Goal: Information Seeking & Learning: Learn about a topic

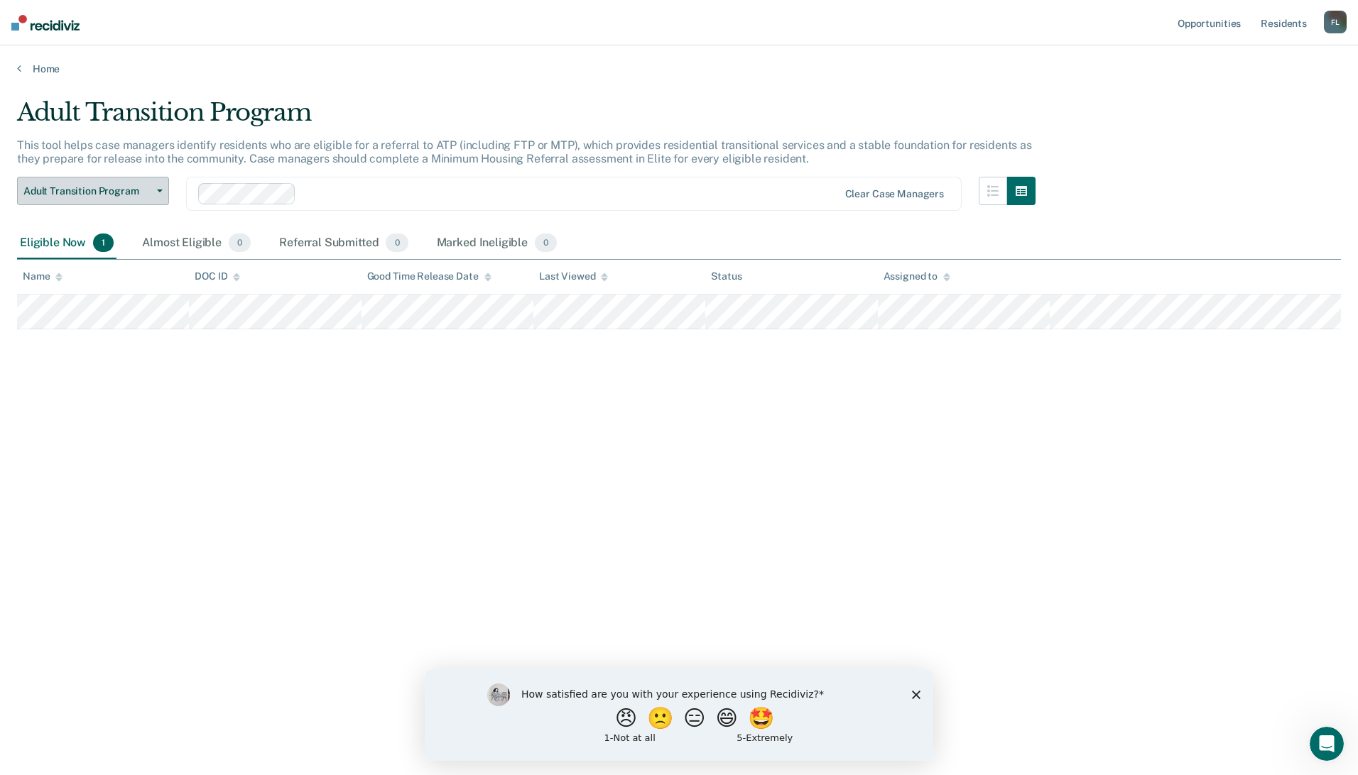
click at [134, 194] on span "Adult Transition Program" at bounding box center [87, 191] width 128 height 12
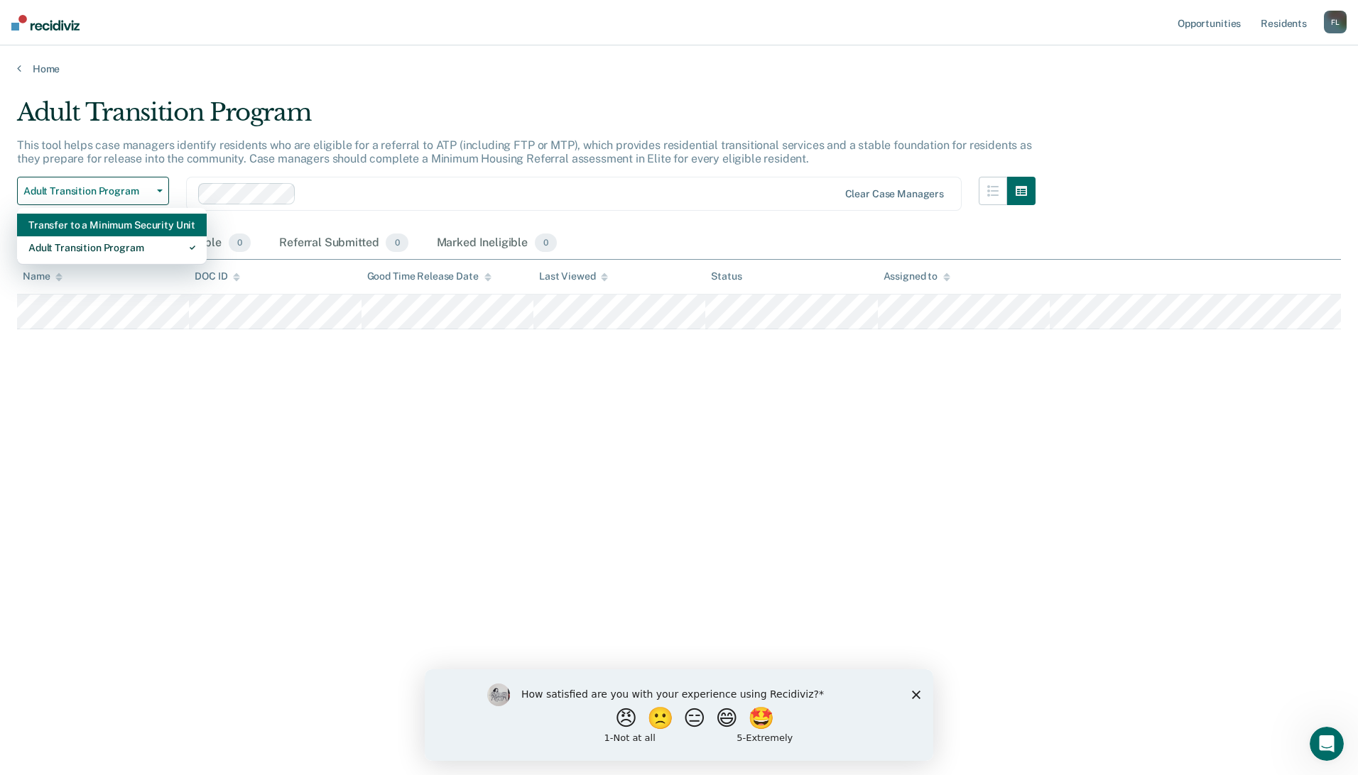
click at [131, 226] on div "Transfer to a Minimum Security Unit" at bounding box center [111, 225] width 167 height 23
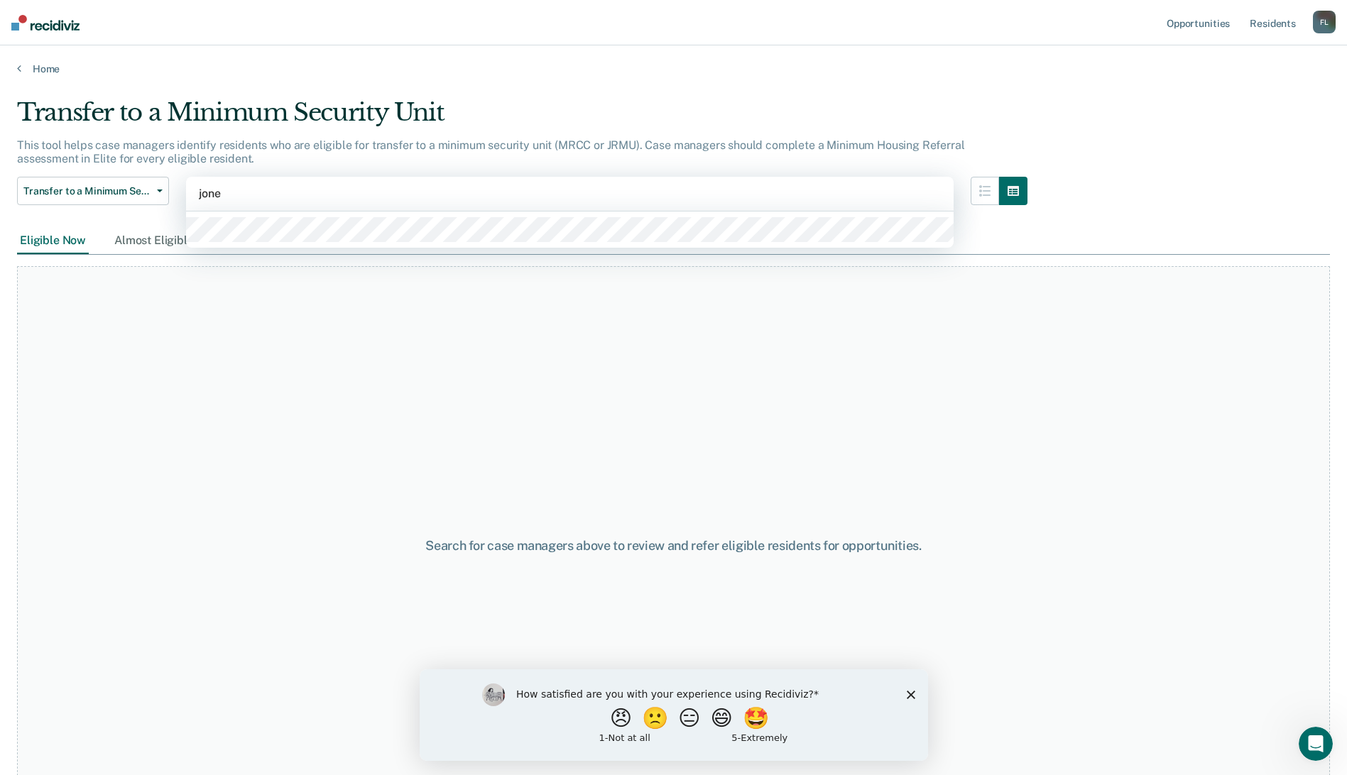
type input "[PERSON_NAME]"
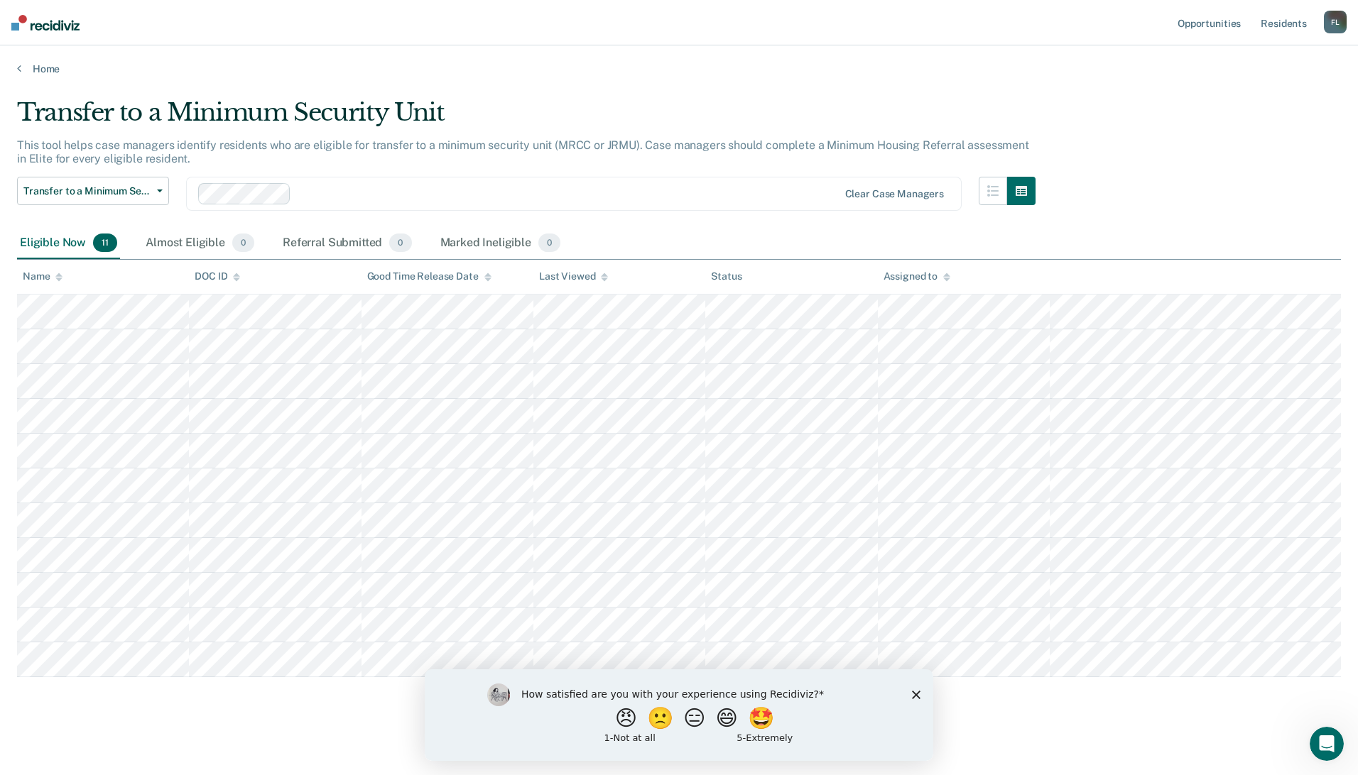
click at [917, 692] on icon "Close survey" at bounding box center [916, 694] width 9 height 9
